Goal: Manage account settings

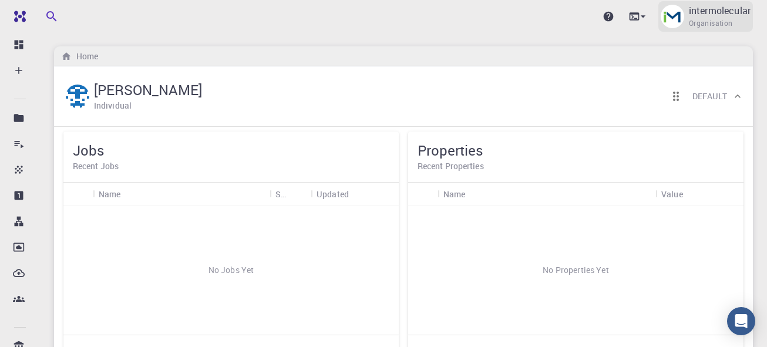
click at [707, 12] on p "intermolecular" at bounding box center [720, 11] width 62 height 14
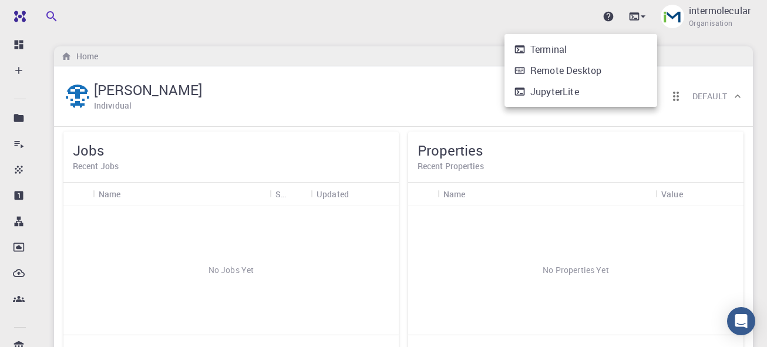
click at [728, 21] on div at bounding box center [383, 173] width 767 height 347
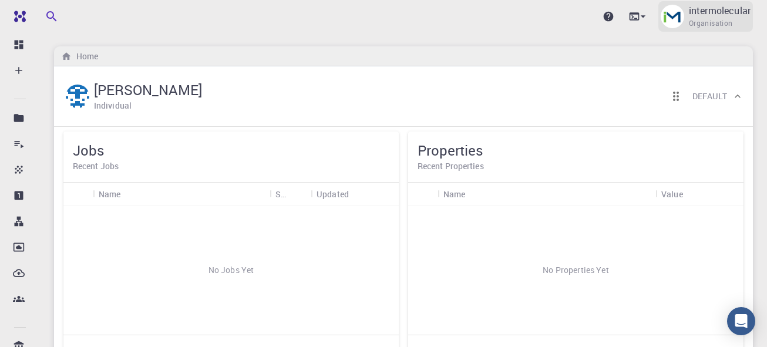
click at [724, 17] on p "intermolecular" at bounding box center [720, 11] width 62 height 14
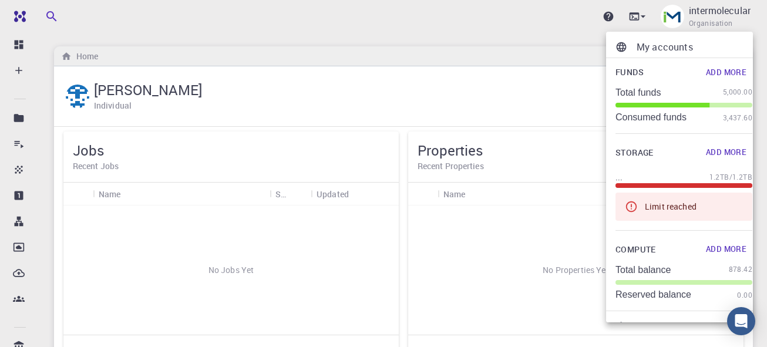
click at [723, 17] on div at bounding box center [383, 173] width 767 height 347
